Goal: Task Accomplishment & Management: Complete application form

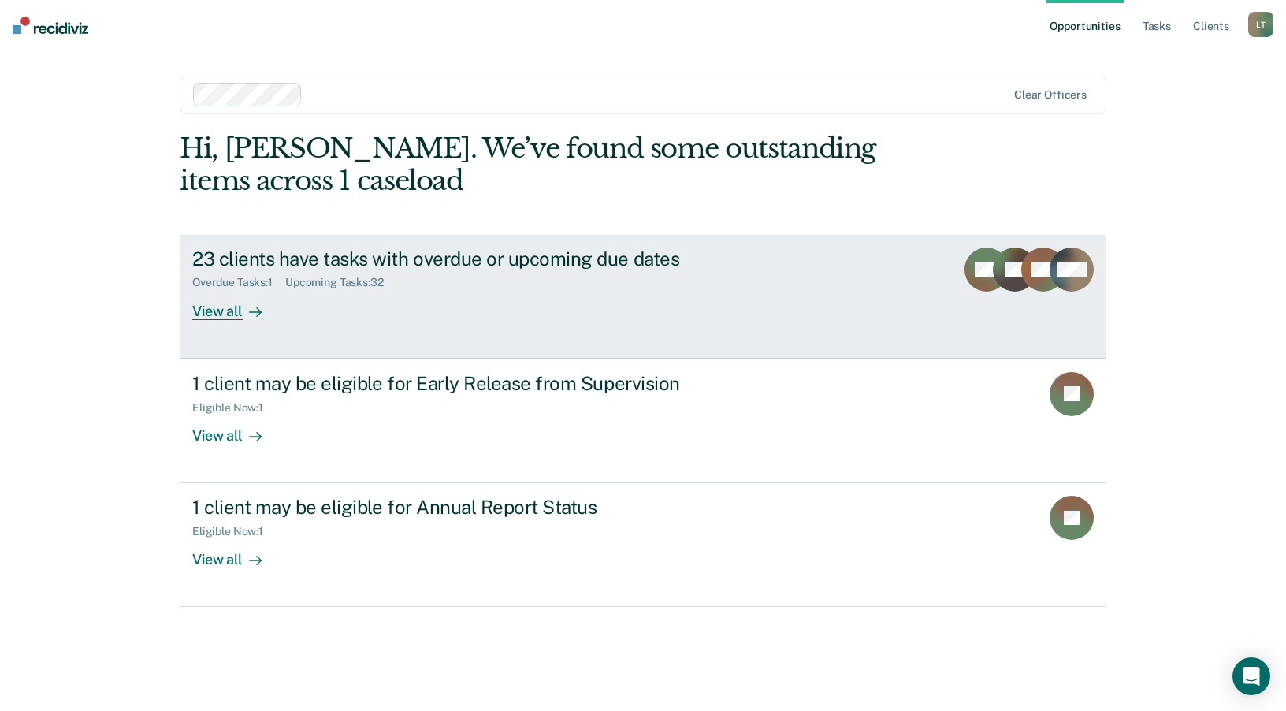
click at [235, 314] on div "View all" at bounding box center [236, 304] width 88 height 31
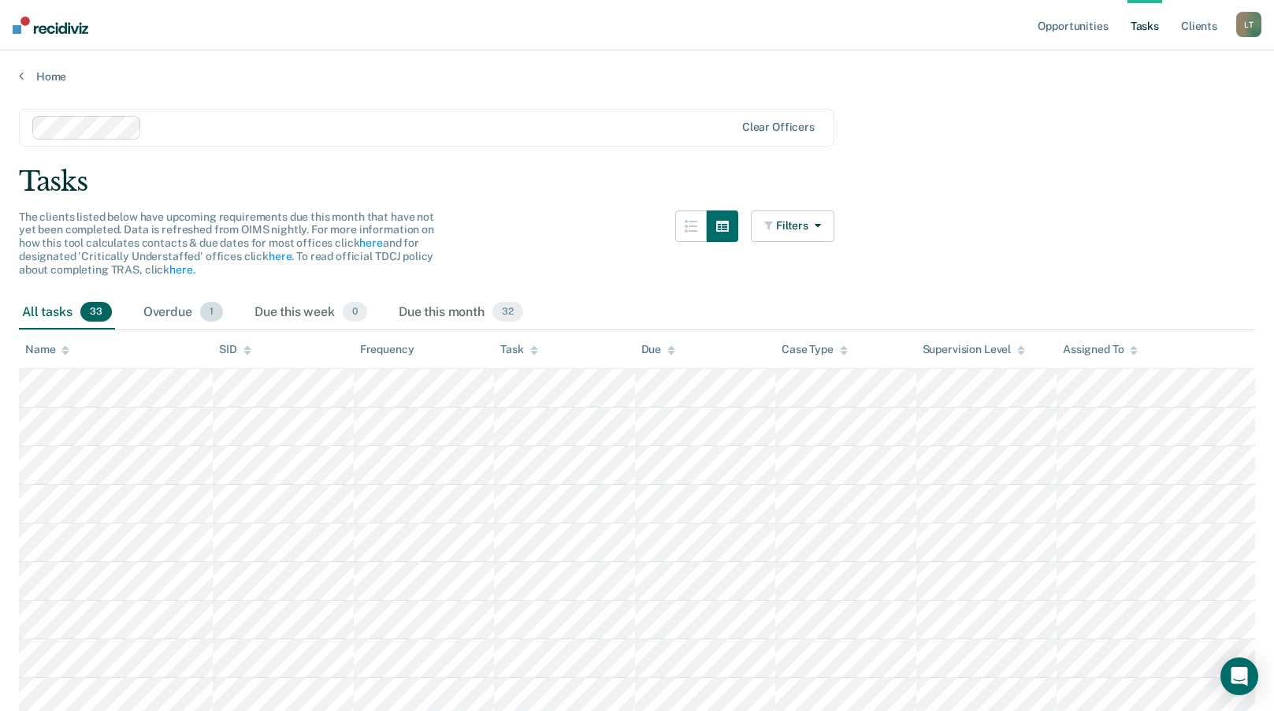
click at [191, 319] on div "Overdue 1" at bounding box center [183, 312] width 86 height 35
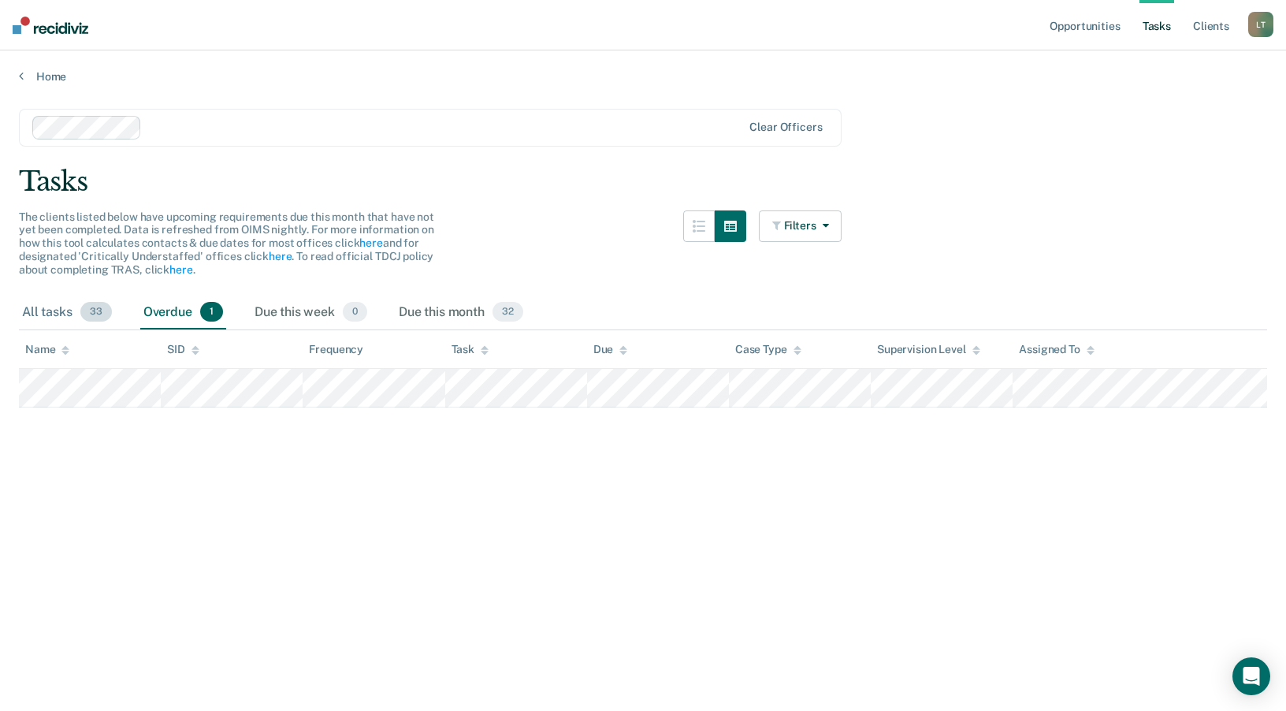
click at [87, 321] on span "33" at bounding box center [96, 312] width 32 height 20
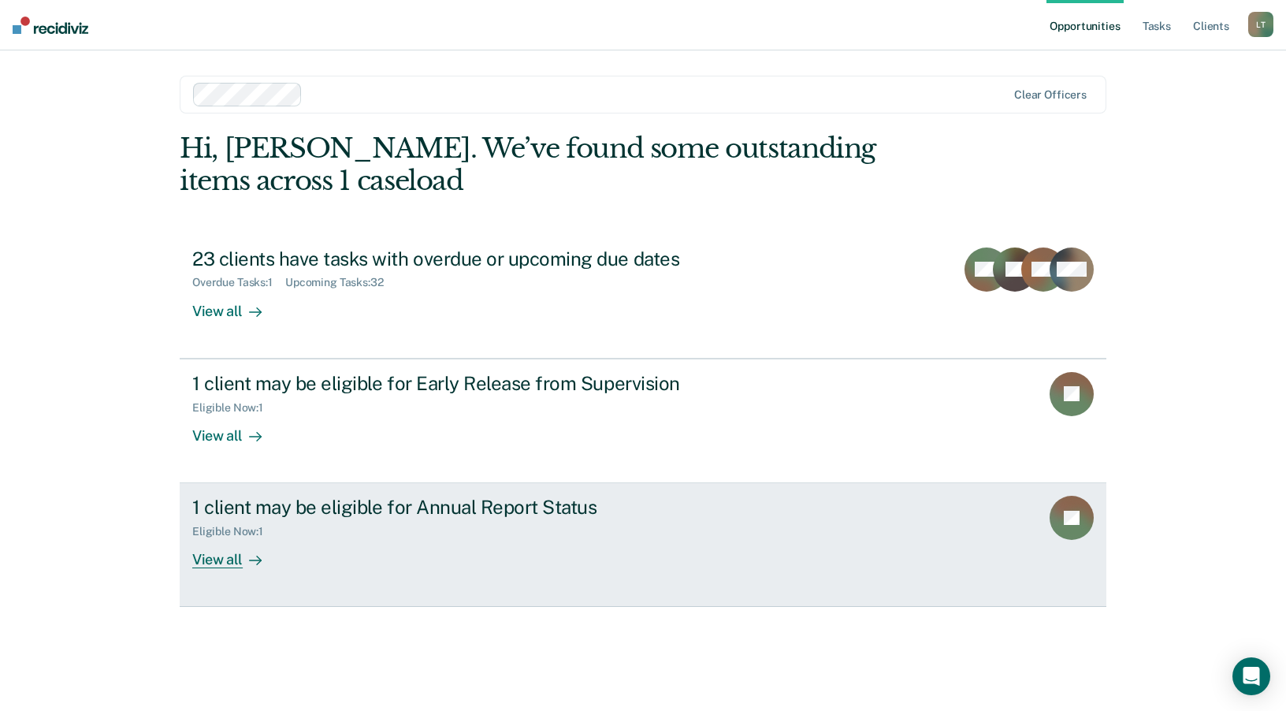
click at [544, 537] on div "Eligible Now : 1" at bounding box center [468, 528] width 553 height 20
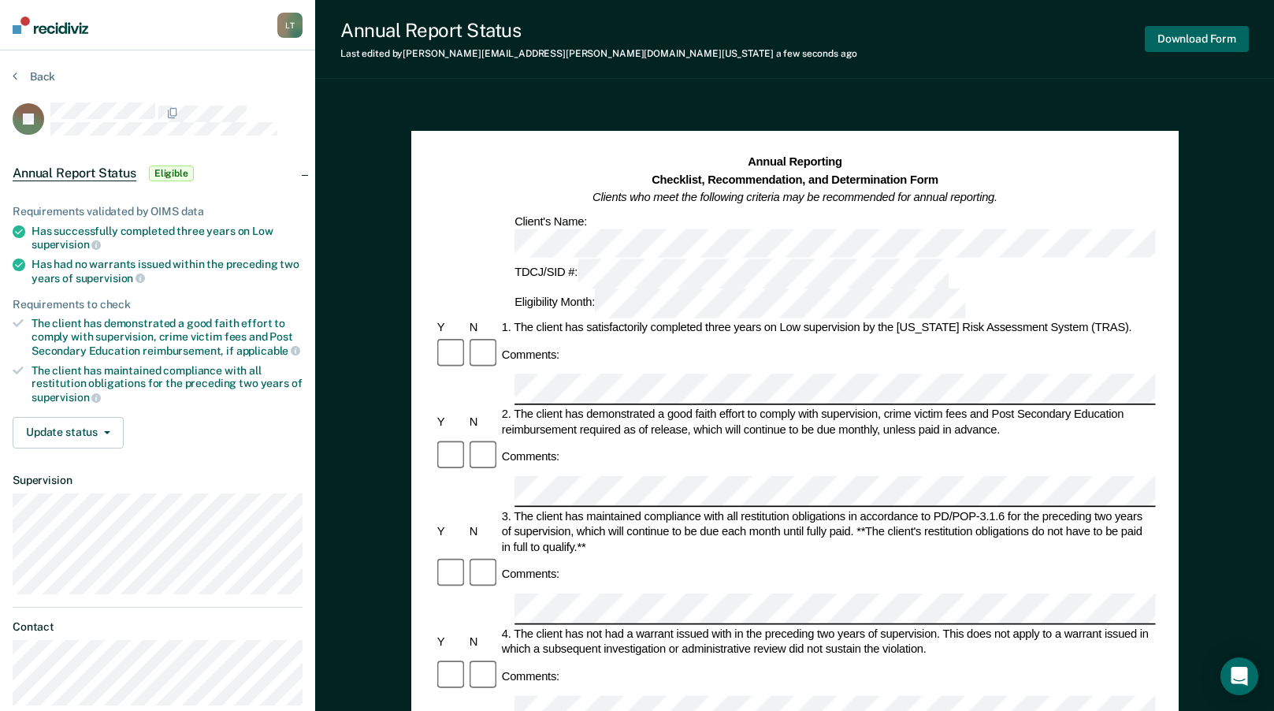
click at [1194, 36] on button "Download Form" at bounding box center [1197, 39] width 104 height 26
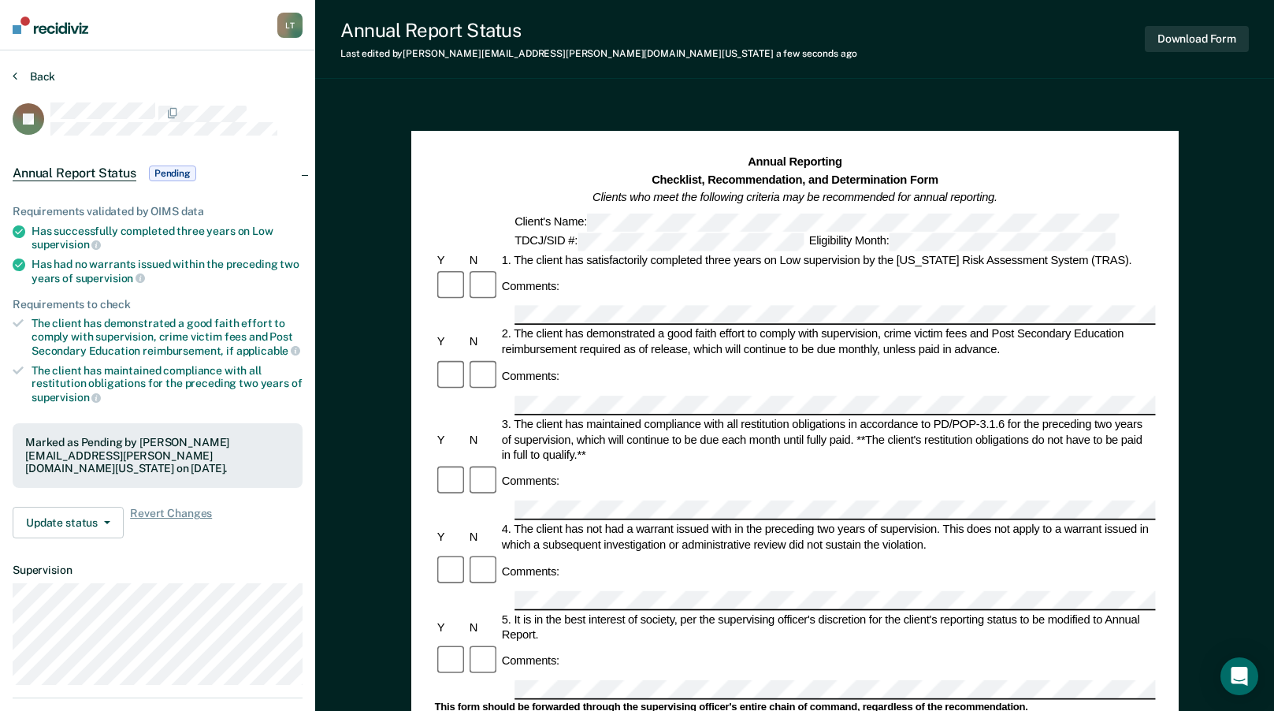
click at [47, 79] on button "Back" at bounding box center [34, 76] width 43 height 14
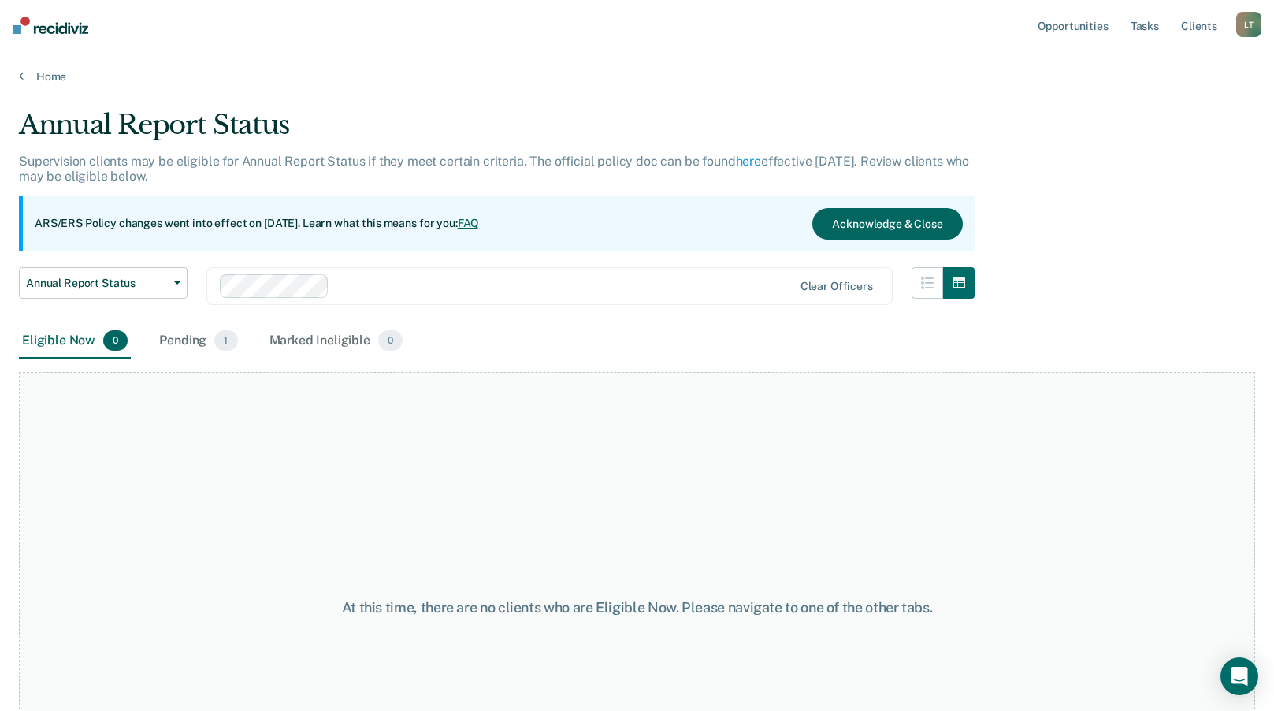
click at [867, 221] on button "Acknowledge & Close" at bounding box center [887, 224] width 150 height 32
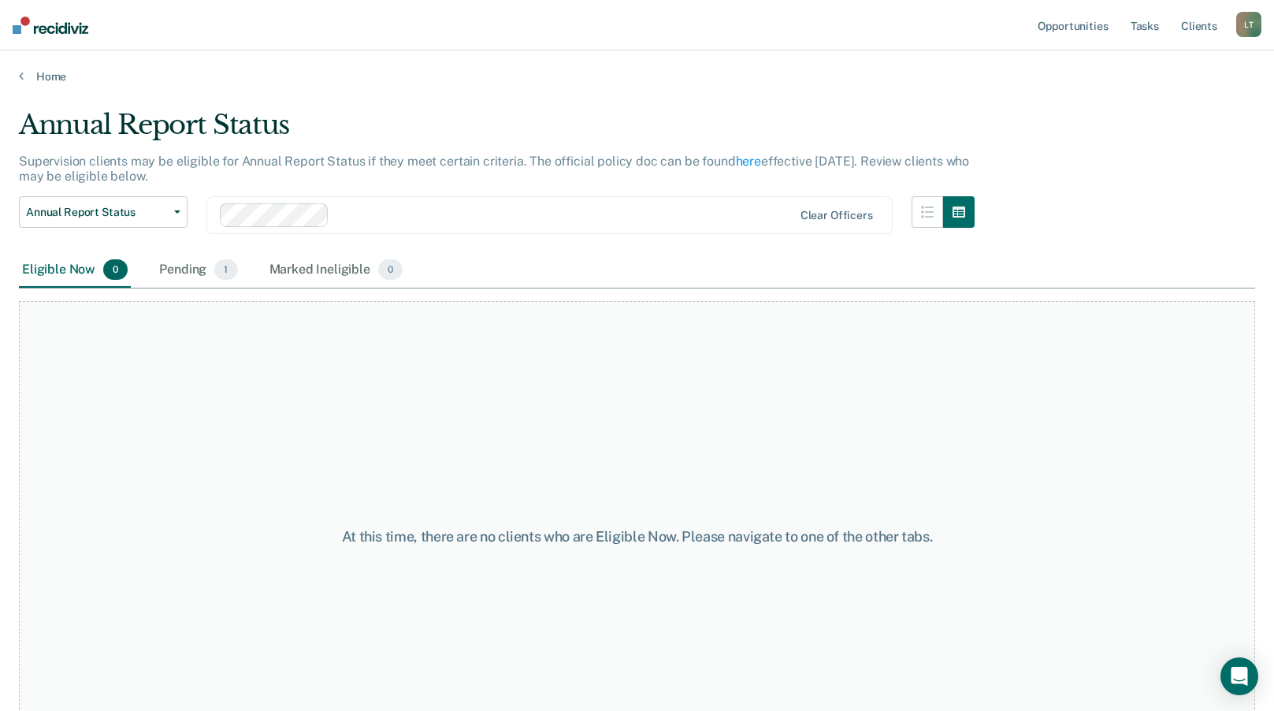
scroll to position [61, 0]
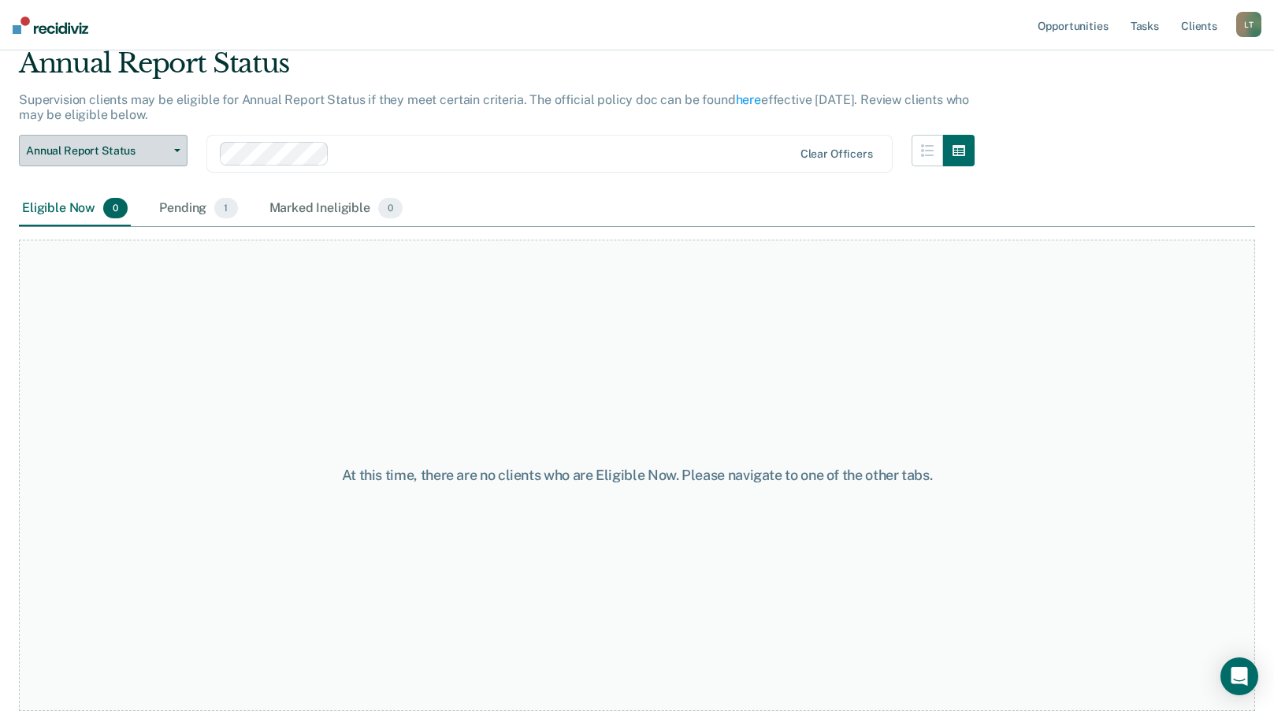
click at [171, 154] on button "Annual Report Status" at bounding box center [103, 151] width 169 height 32
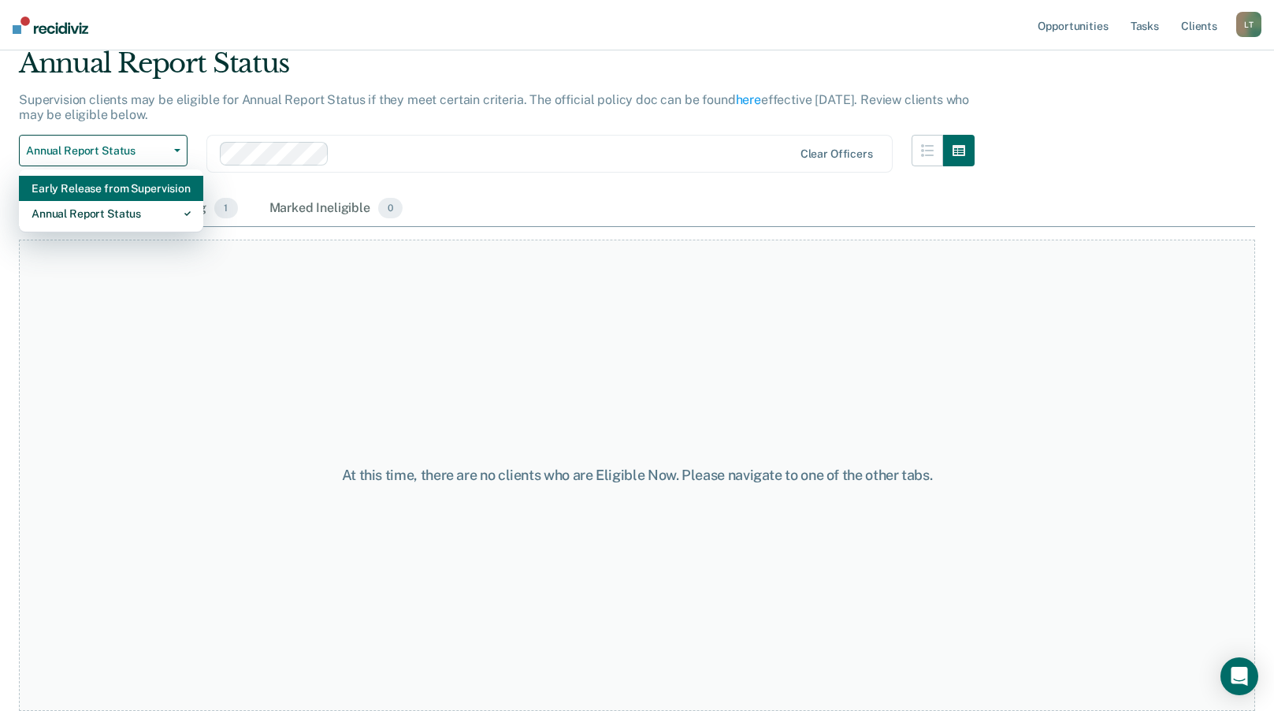
click at [167, 186] on div "Early Release from Supervision" at bounding box center [111, 188] width 159 height 25
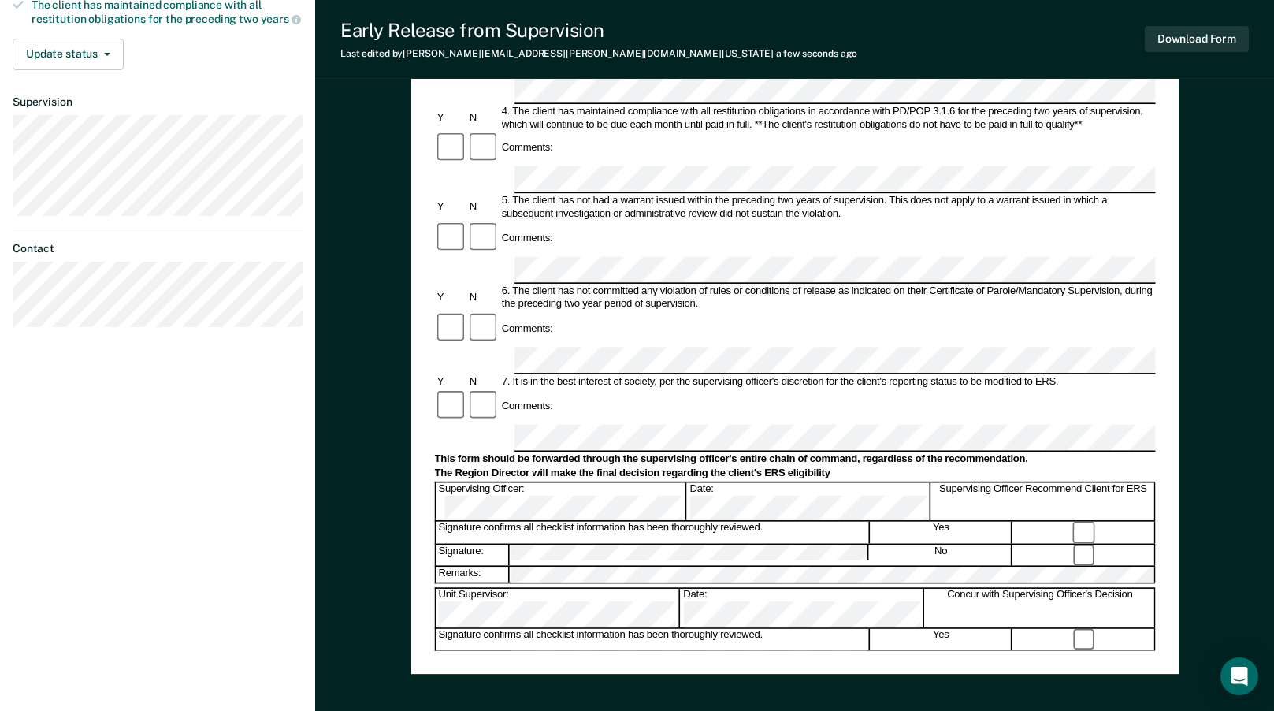
scroll to position [544, 0]
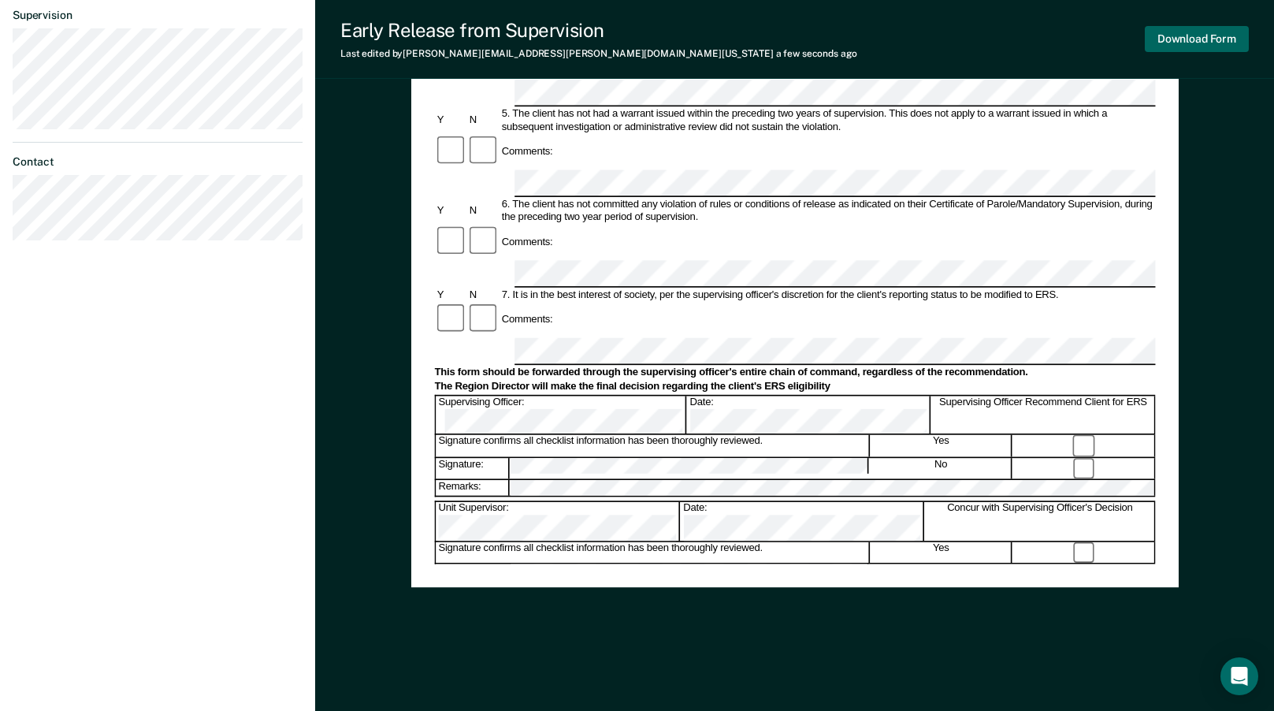
click at [1172, 44] on button "Download Form" at bounding box center [1197, 39] width 104 height 26
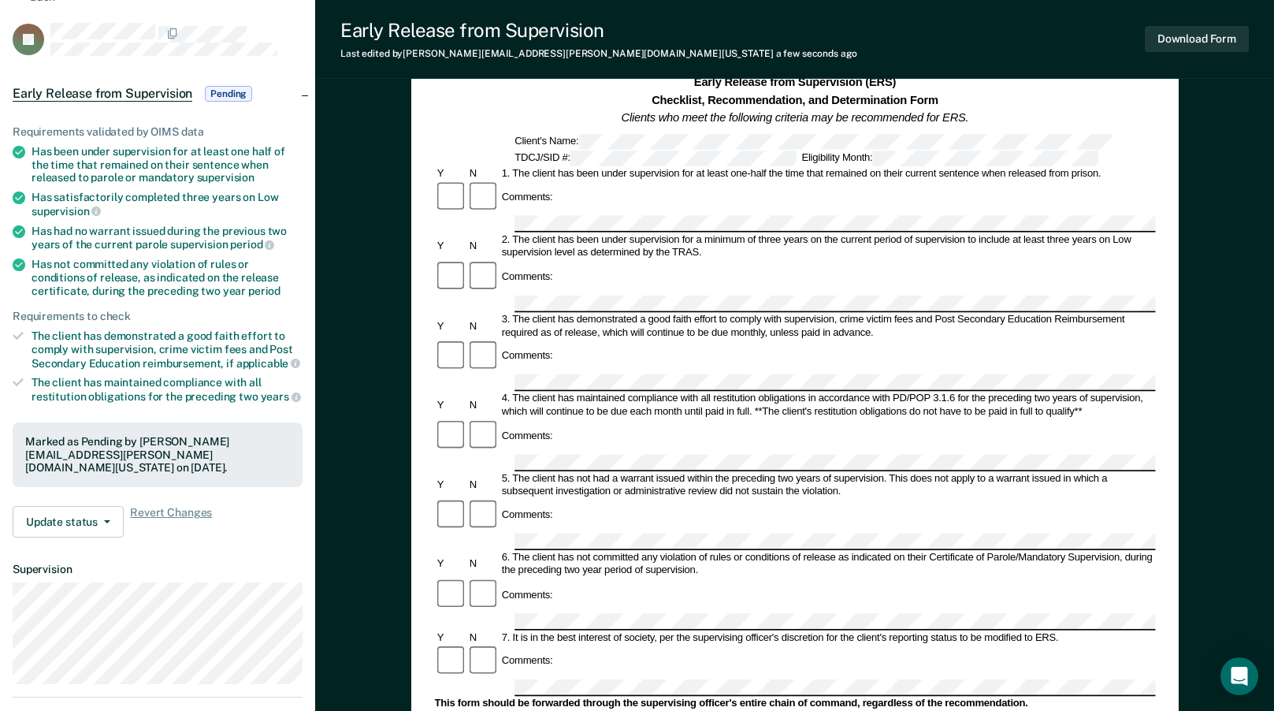
scroll to position [71, 0]
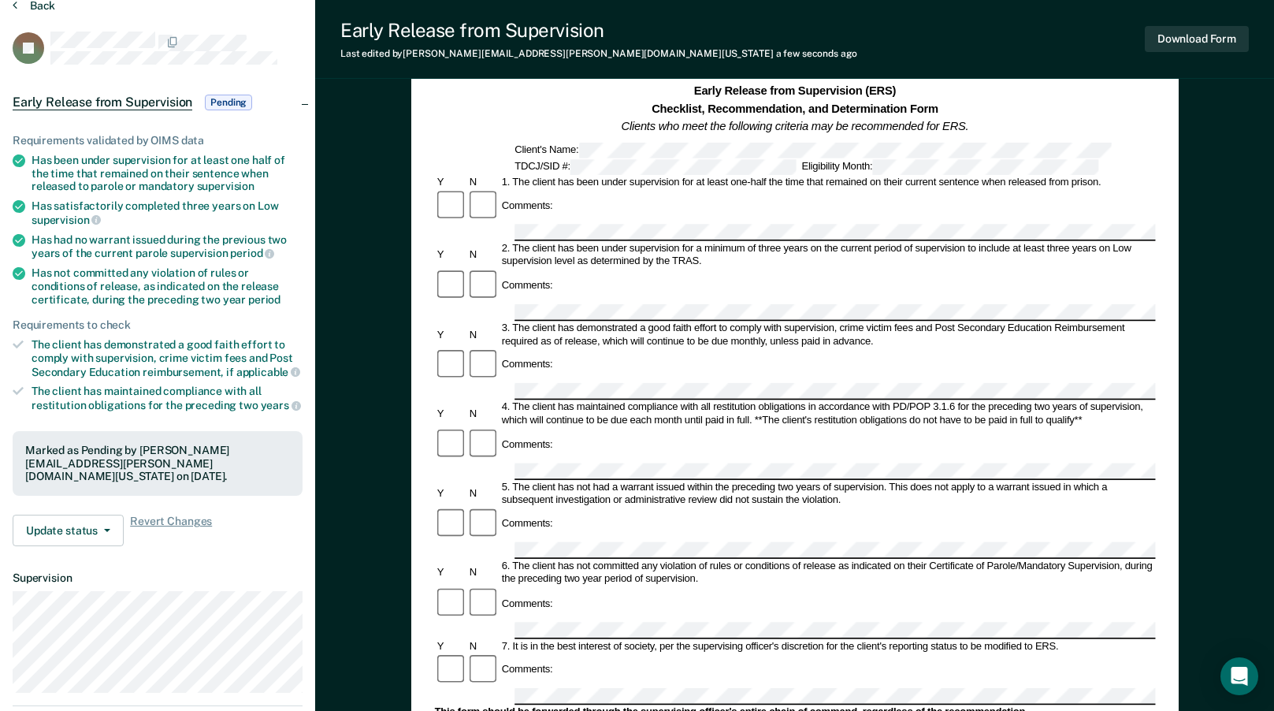
click at [37, 6] on button "Back" at bounding box center [34, 5] width 43 height 14
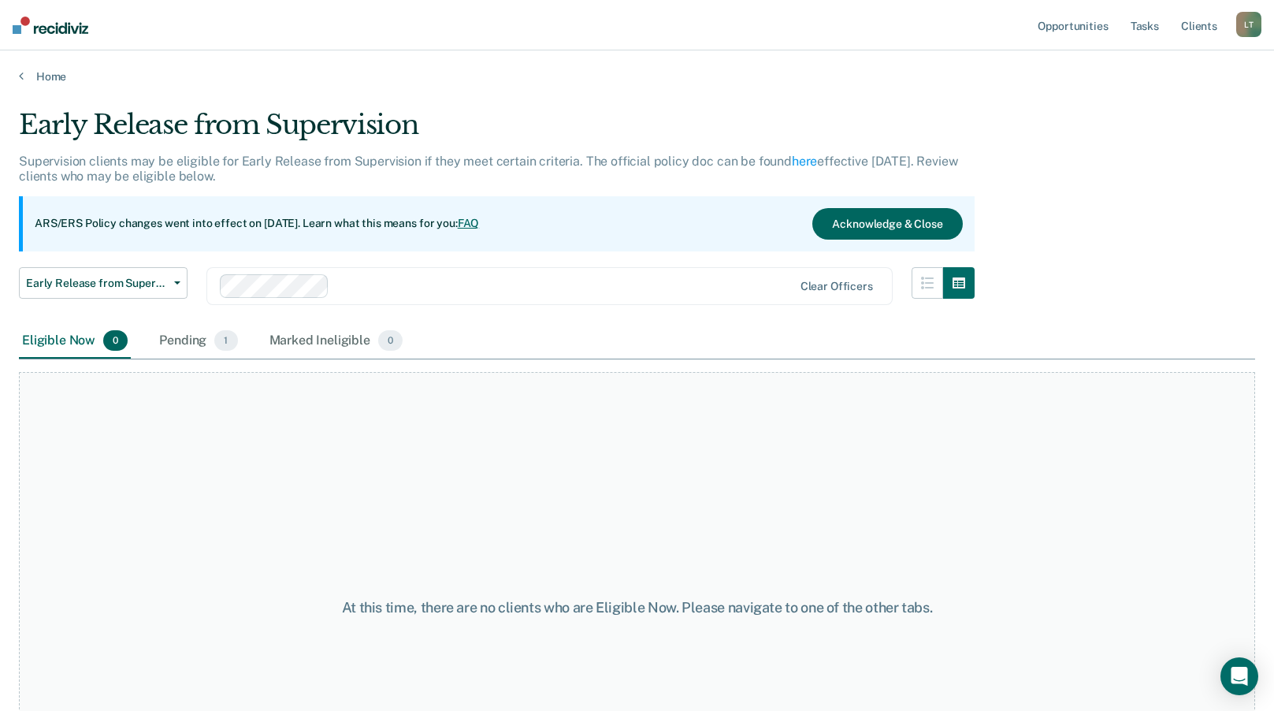
click at [859, 218] on button "Acknowledge & Close" at bounding box center [887, 224] width 150 height 32
